Goal: Find specific page/section: Find specific page/section

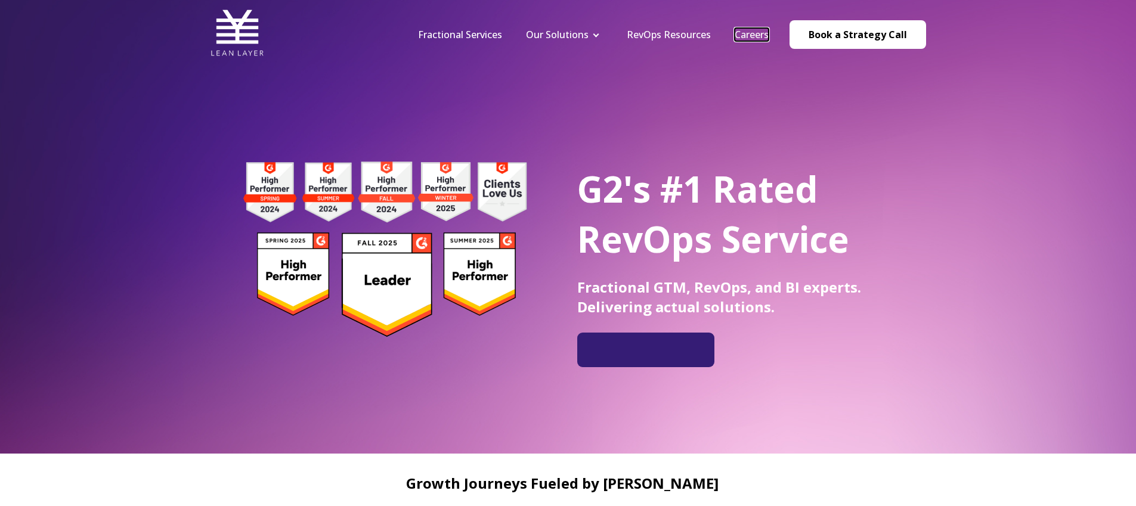
click at [763, 37] on link "Careers" at bounding box center [752, 34] width 34 height 13
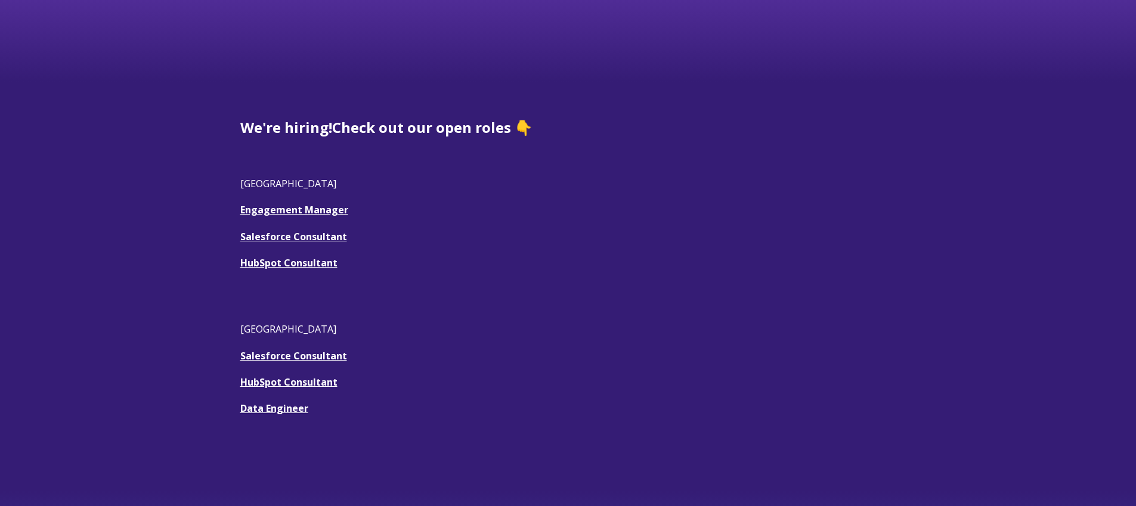
scroll to position [326, 0]
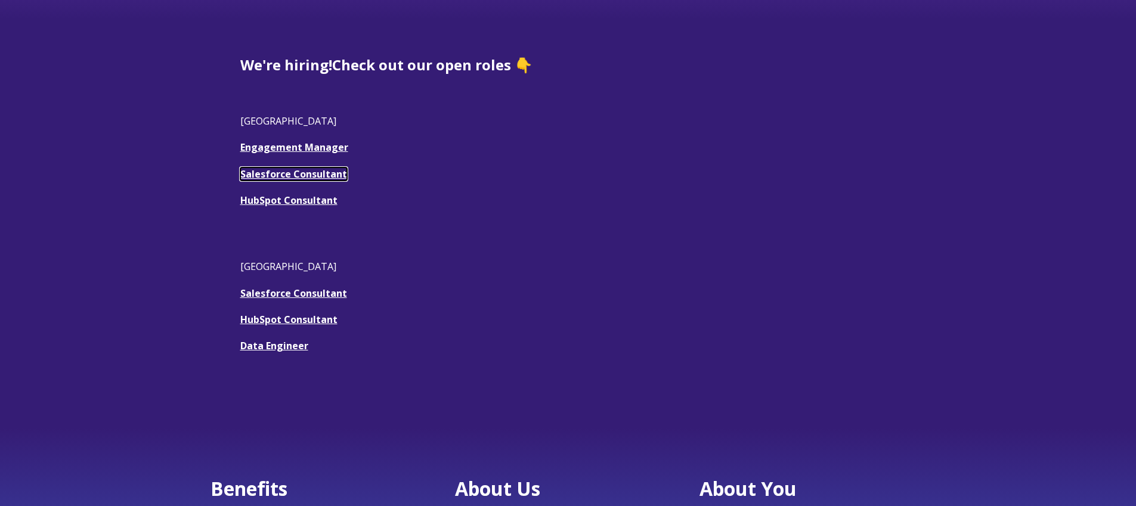
click at [301, 171] on u "Salesforce Consultant" at bounding box center [293, 174] width 107 height 13
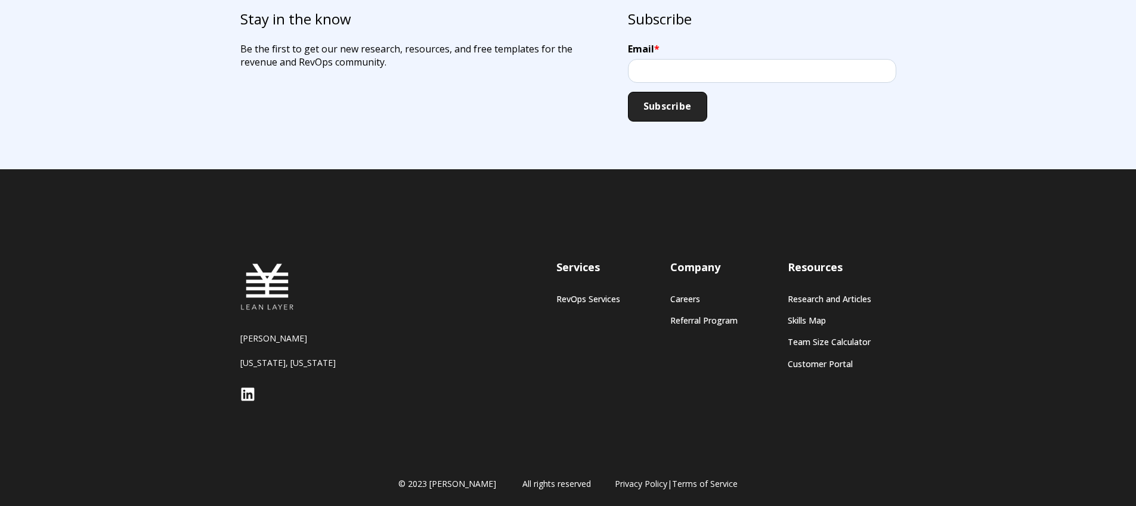
scroll to position [2288, 0]
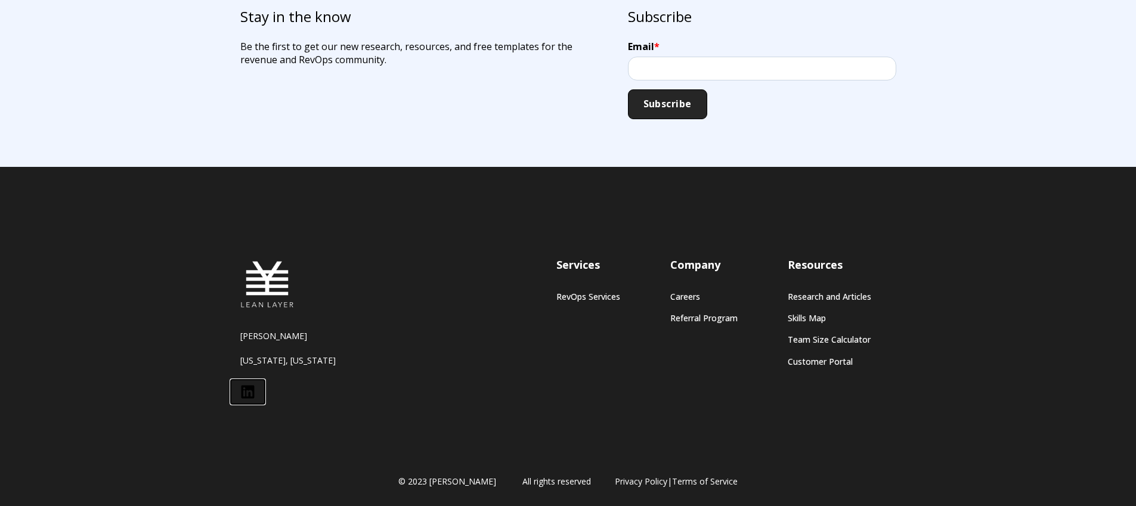
click at [251, 393] on icon at bounding box center [247, 392] width 15 height 15
